Goal: Manage account settings

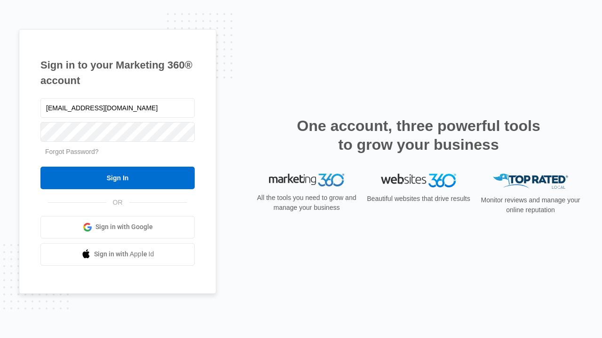
type input "dankie614@gmail.com"
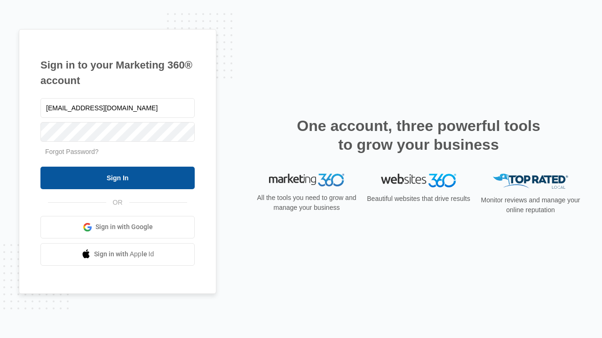
click at [118, 178] on input "Sign In" at bounding box center [117, 178] width 154 height 23
